Goal: Information Seeking & Learning: Stay updated

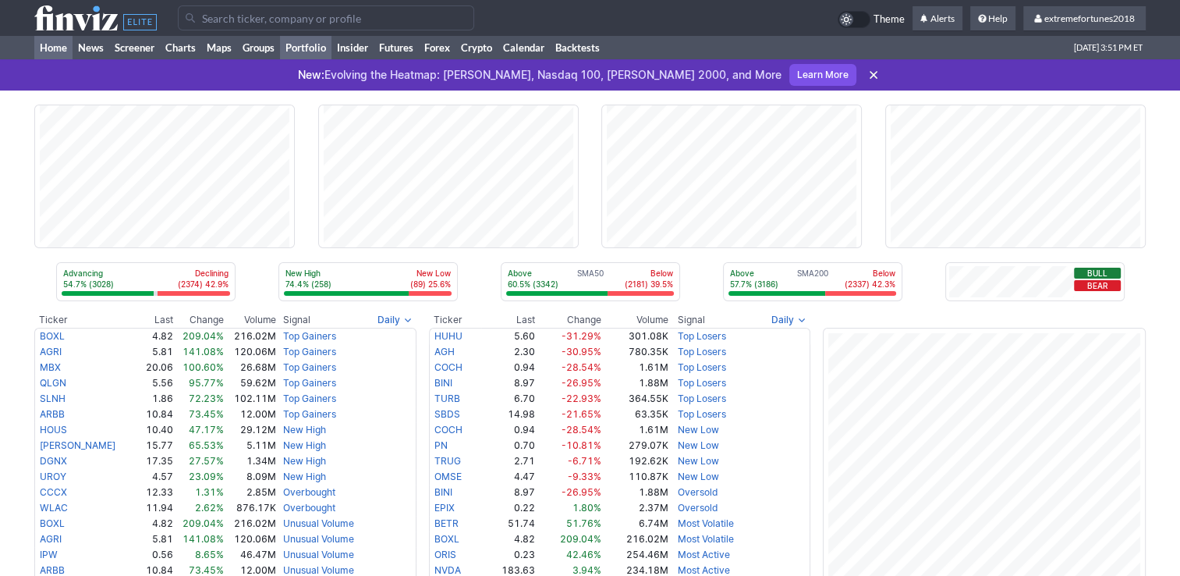
click at [300, 48] on link "Portfolio" at bounding box center [305, 47] width 51 height 23
click at [467, 46] on link "Crypto" at bounding box center [477, 47] width 42 height 23
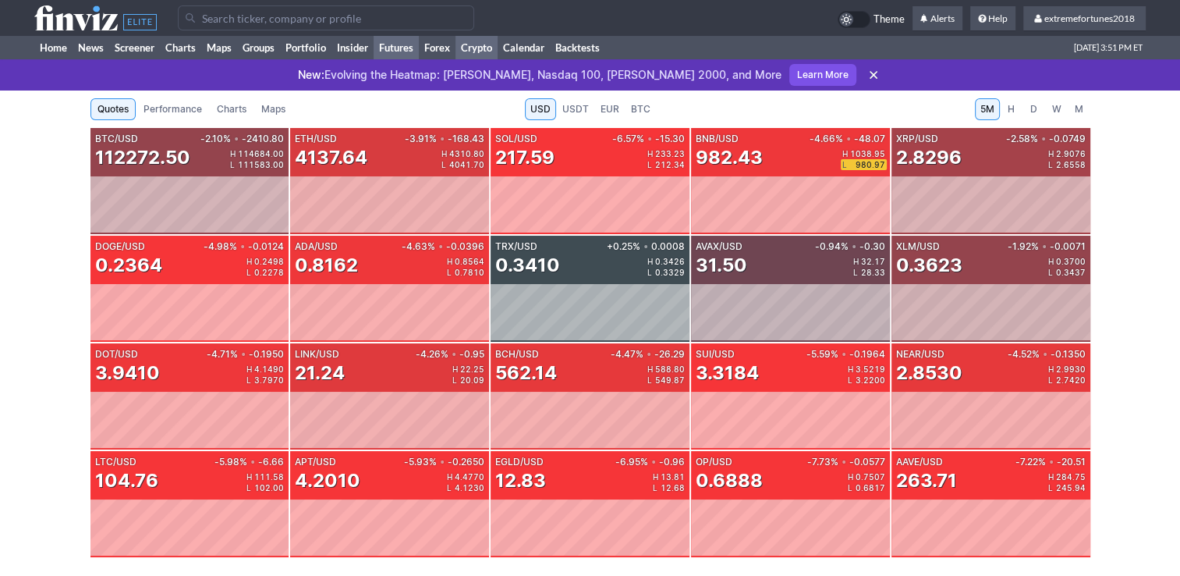
click at [393, 44] on link "Futures" at bounding box center [396, 47] width 45 height 23
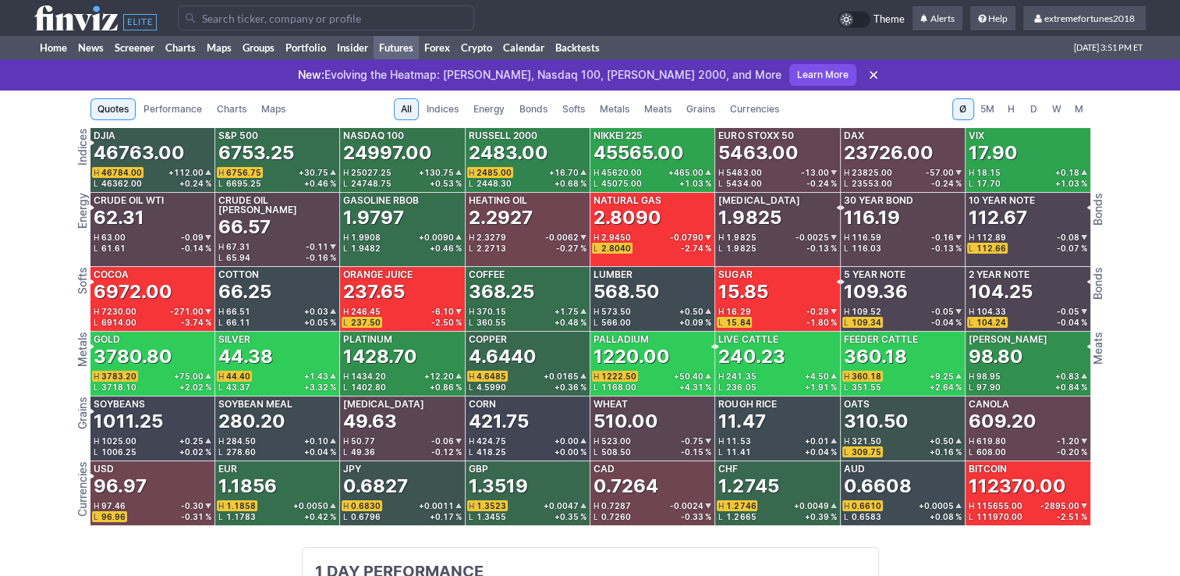
click at [618, 110] on span "Metals" at bounding box center [615, 109] width 30 height 16
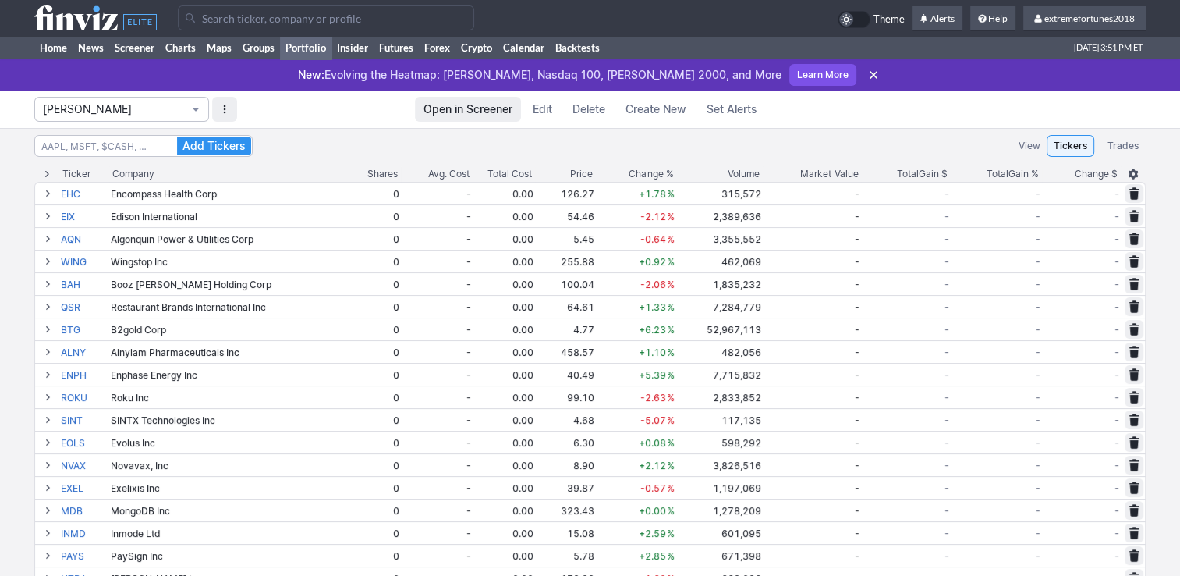
click at [98, 113] on span "[PERSON_NAME]" at bounding box center [114, 109] width 142 height 16
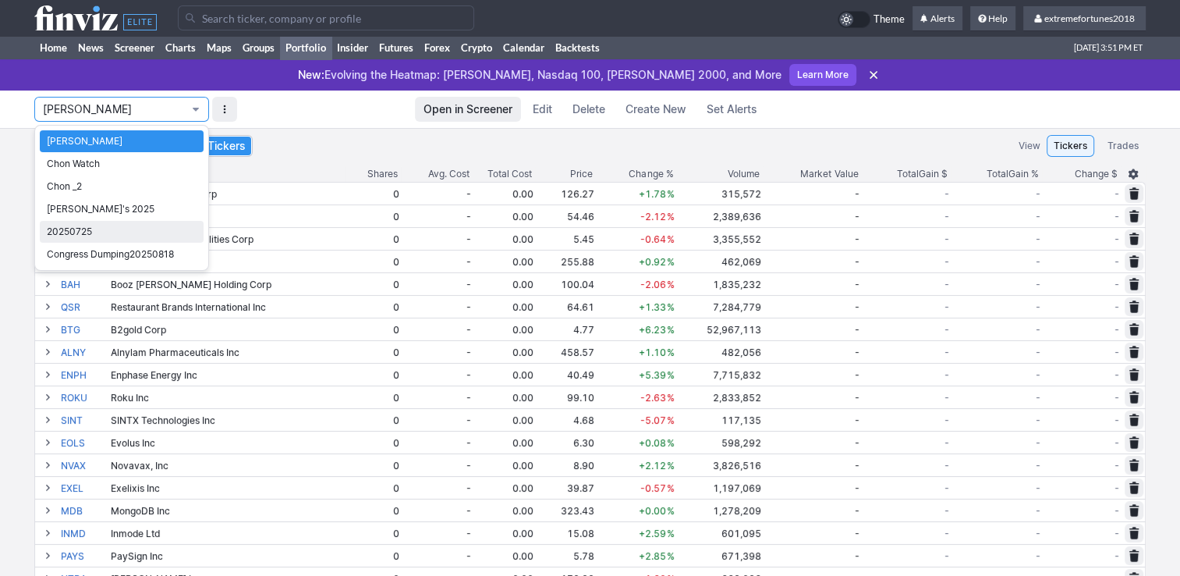
click at [86, 227] on span "20250725" at bounding box center [122, 232] width 150 height 16
